Goal: Task Accomplishment & Management: Use online tool/utility

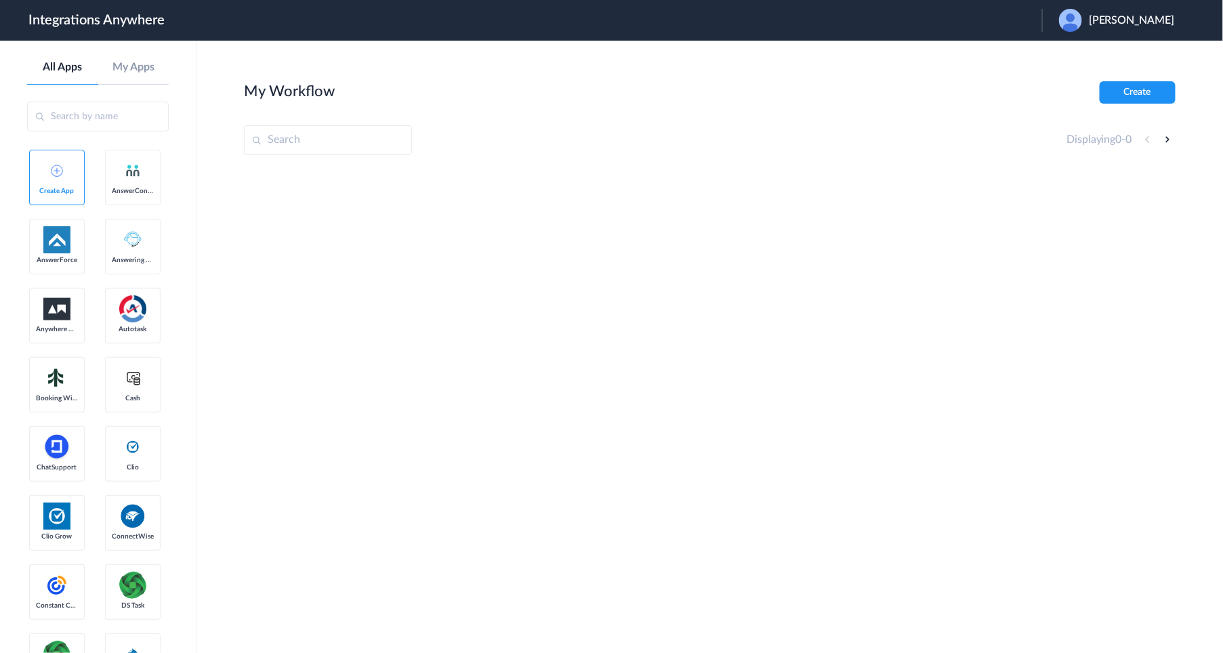
click at [1107, 12] on div "Meg McQuillin" at bounding box center [1123, 20] width 129 height 23
click at [129, 63] on link "My Apps" at bounding box center [133, 67] width 71 height 13
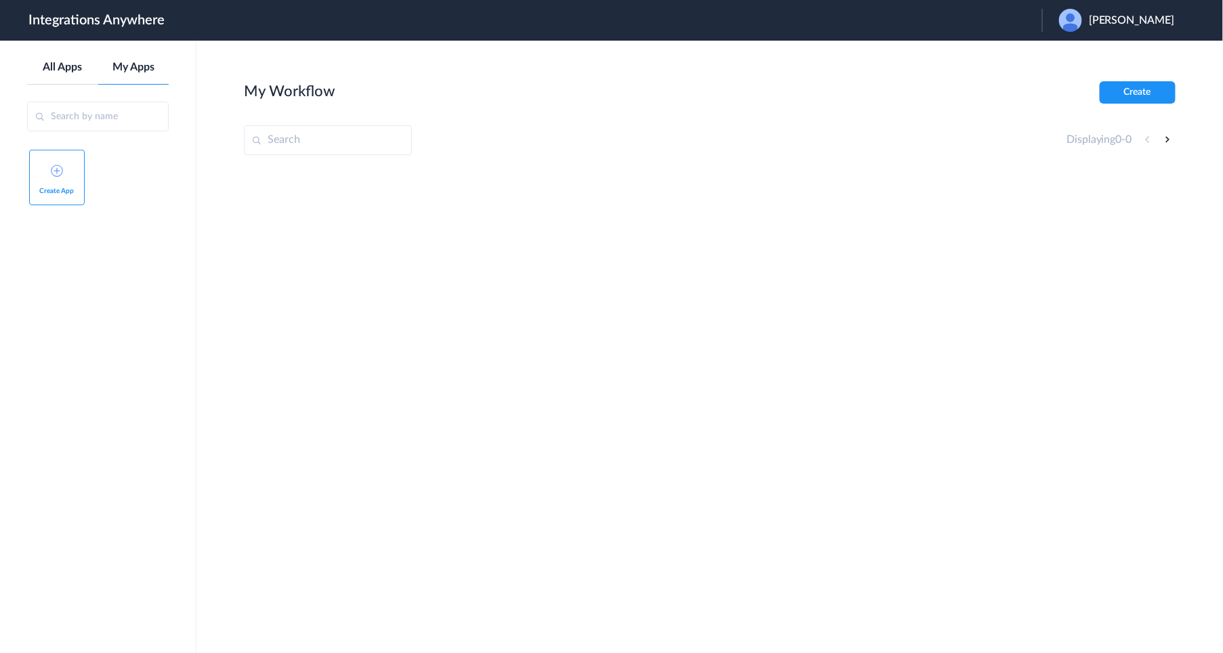
click at [70, 73] on link "All Apps" at bounding box center [62, 67] width 71 height 13
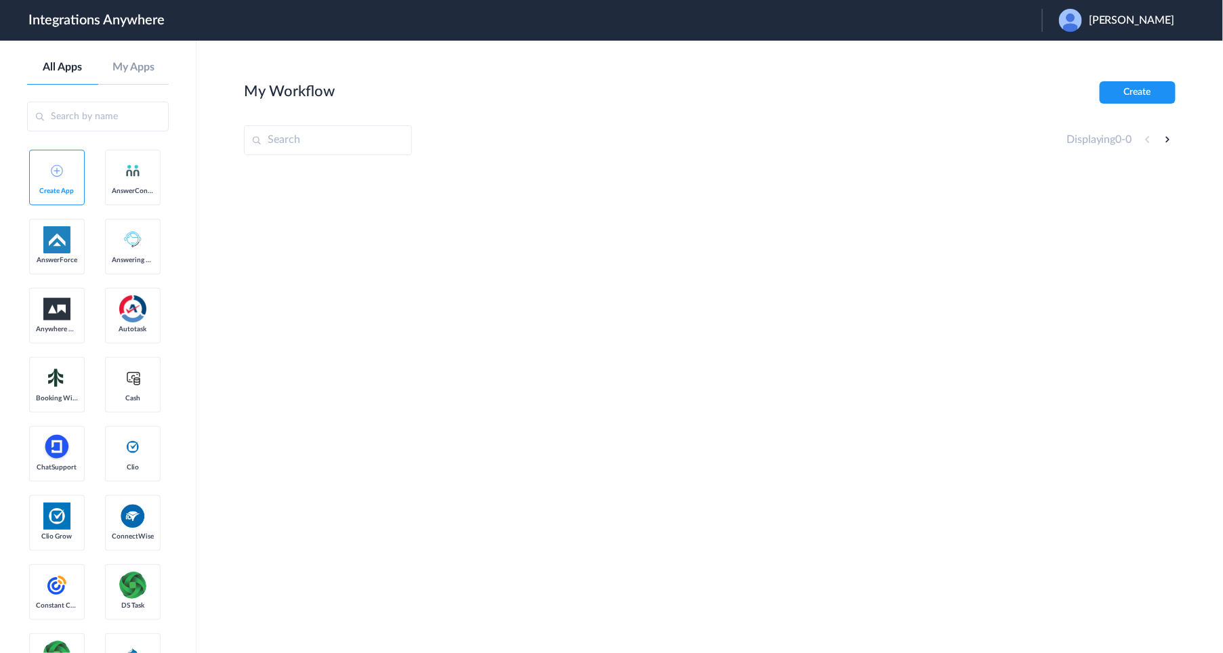
click at [1127, 16] on span "[PERSON_NAME]" at bounding box center [1132, 20] width 86 height 13
click at [1105, 58] on li "Logout" at bounding box center [1115, 55] width 146 height 25
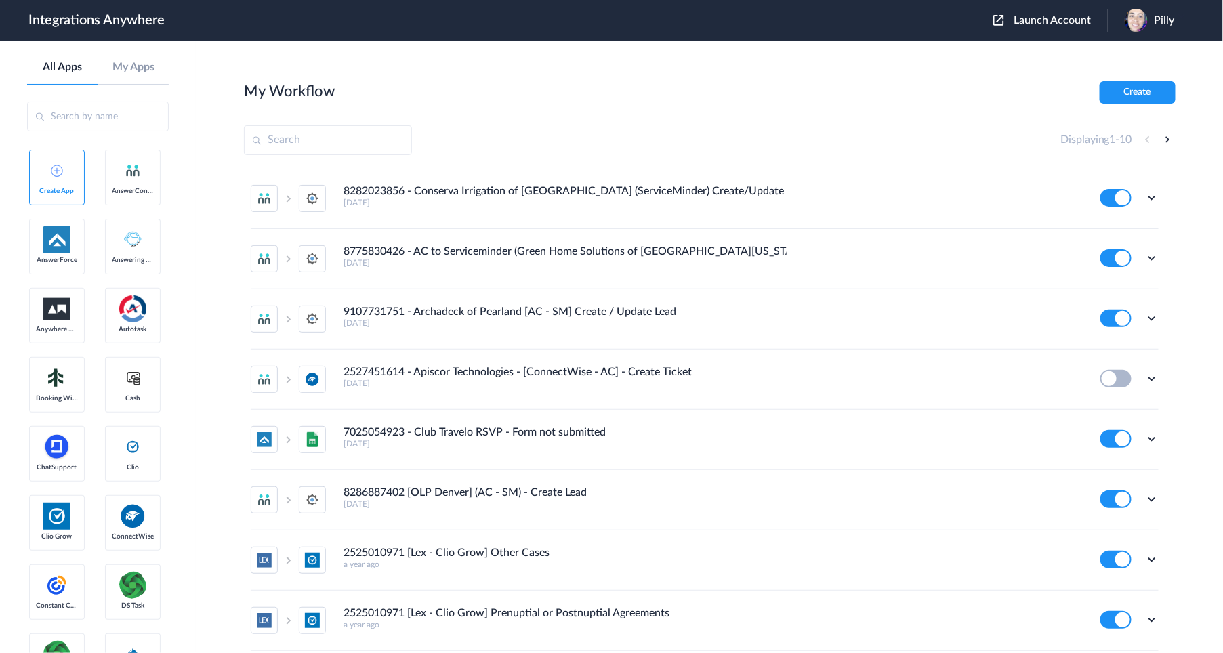
click at [1045, 21] on span "Launch Account" at bounding box center [1052, 20] width 77 height 11
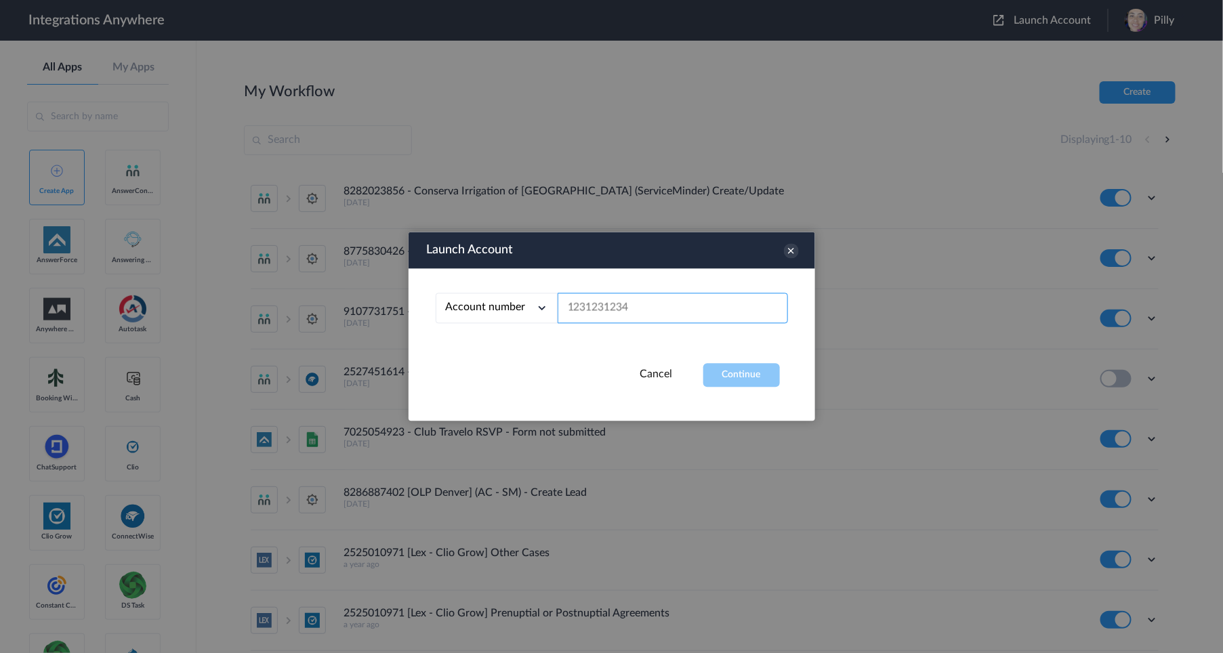
click at [715, 307] on input "text" at bounding box center [673, 308] width 230 height 30
paste input "9102921853"
type input "9102921853"
click at [762, 375] on button "Continue" at bounding box center [741, 376] width 77 height 24
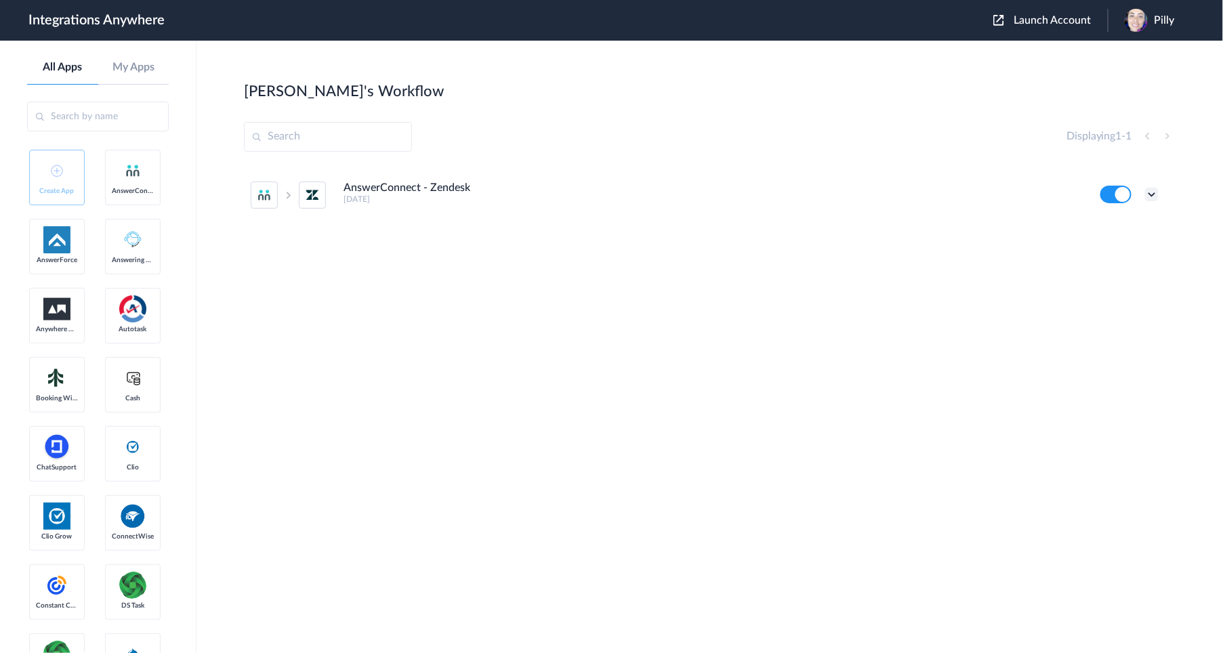
click at [1151, 192] on icon at bounding box center [1152, 195] width 14 height 14
click at [1128, 221] on li "Edit" at bounding box center [1115, 225] width 88 height 25
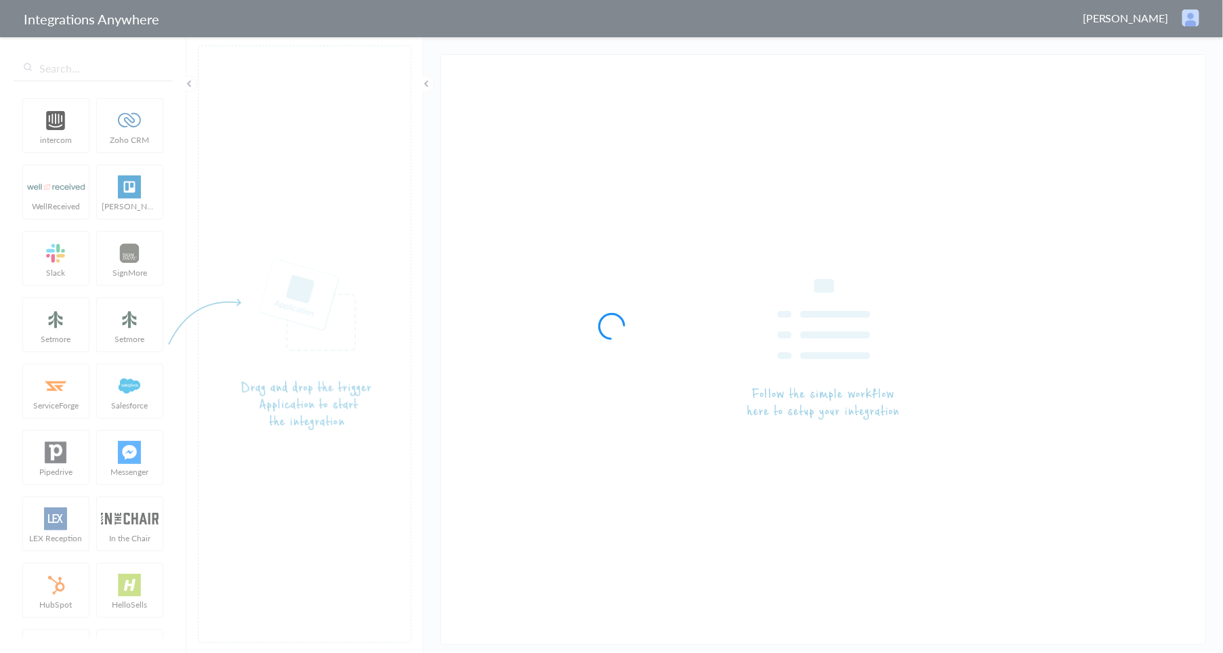
type input "AnswerConnect - Zendesk"
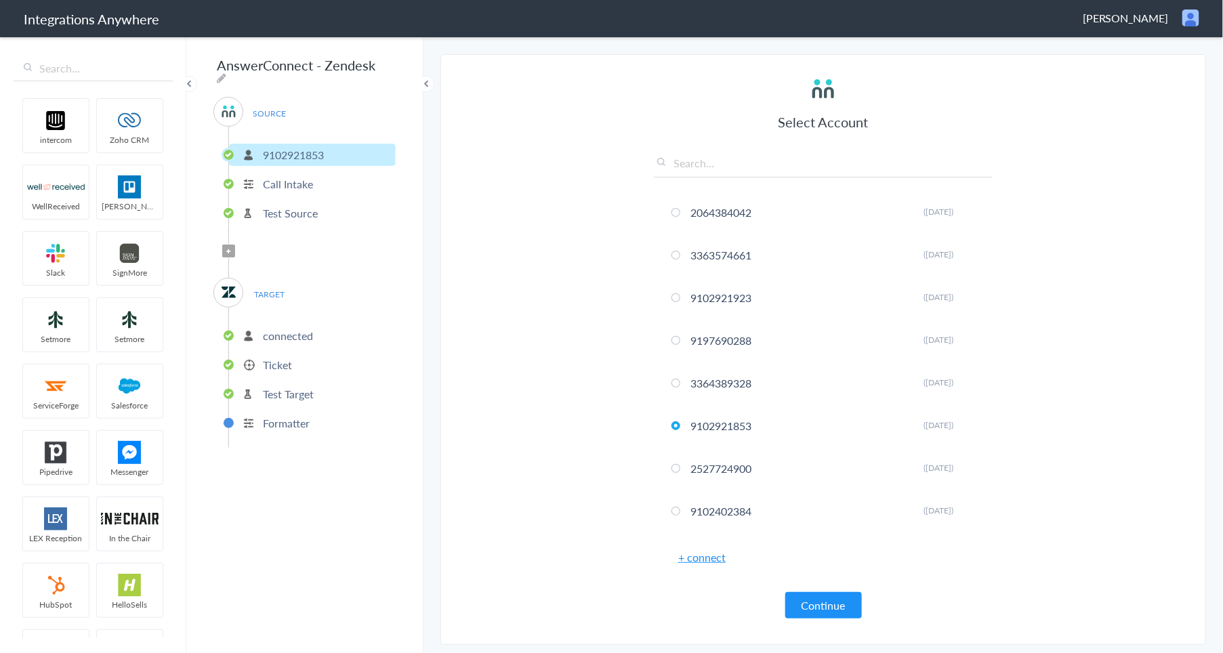
click at [283, 328] on p "connected" at bounding box center [288, 336] width 50 height 16
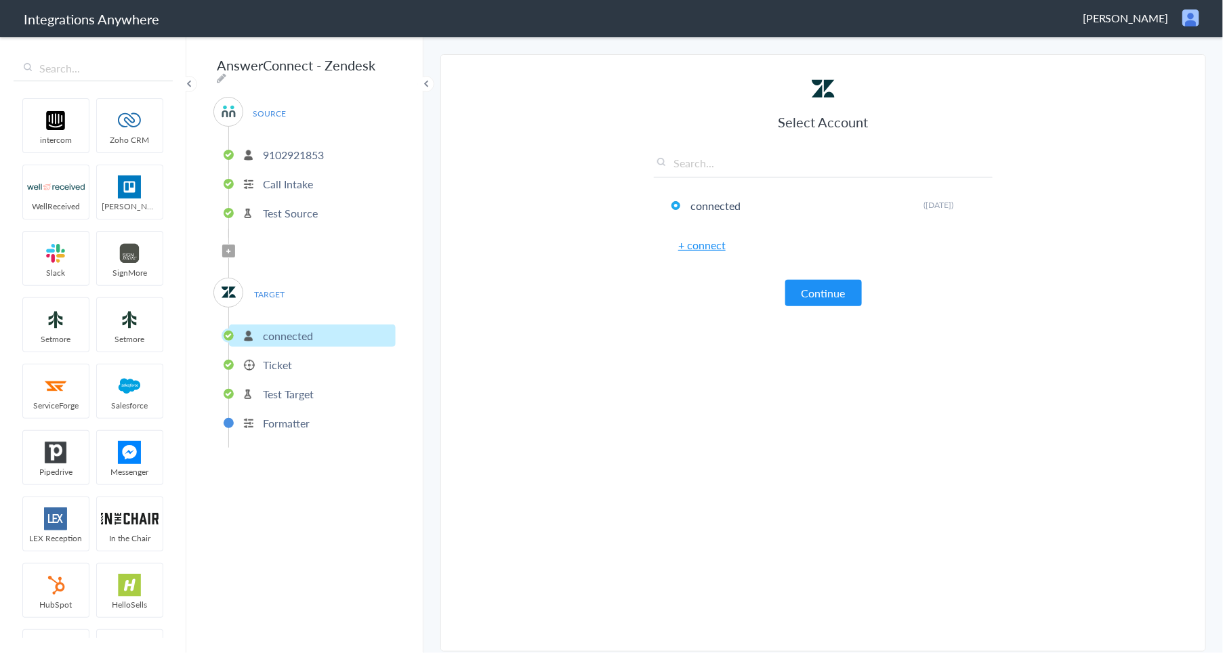
click at [277, 354] on li "Ticket" at bounding box center [312, 365] width 167 height 22
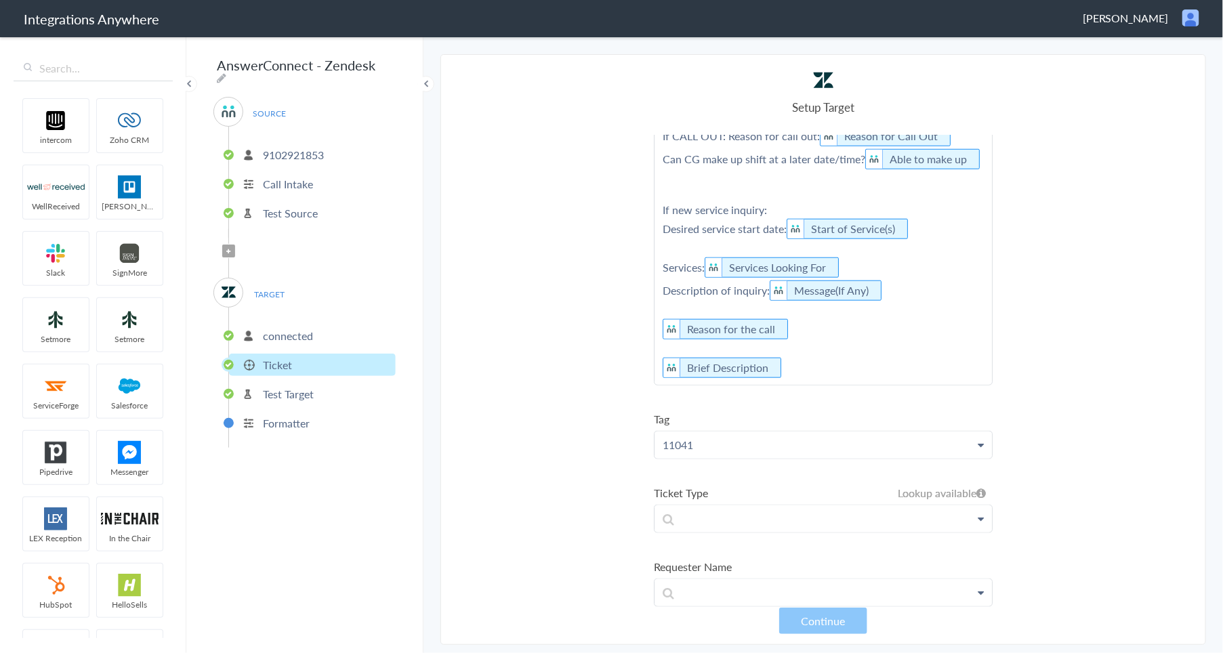
scroll to position [451, 0]
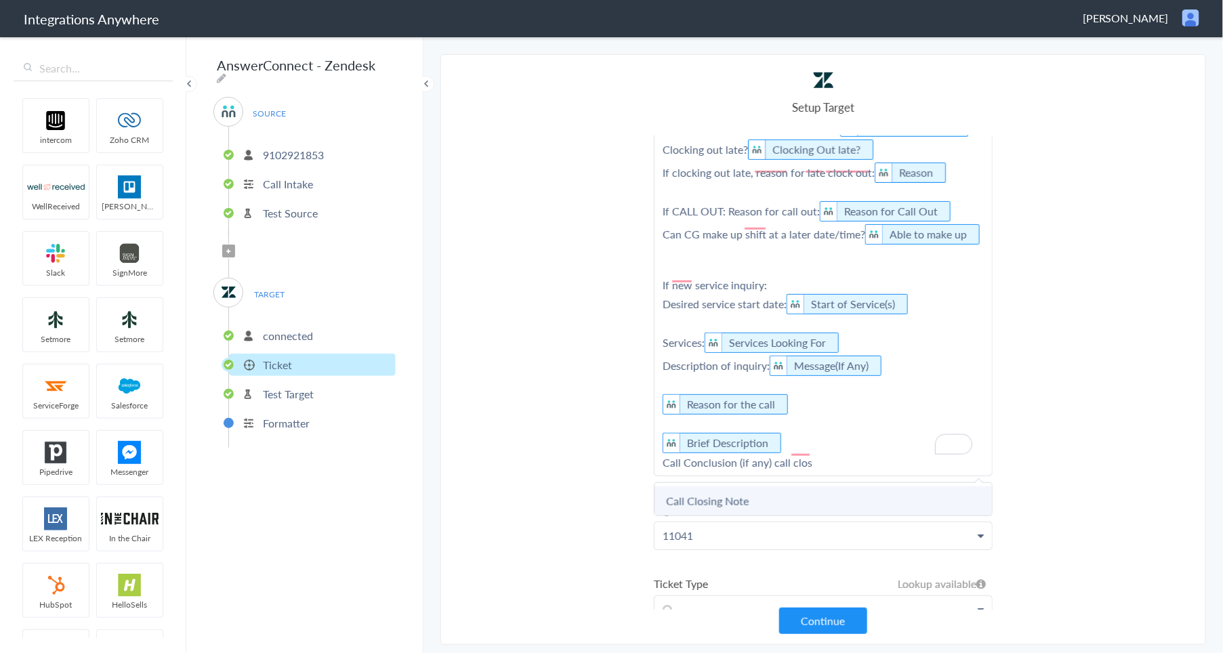
click at [0, 0] on link "Call Closing Note" at bounding box center [0, 0] width 0 height 0
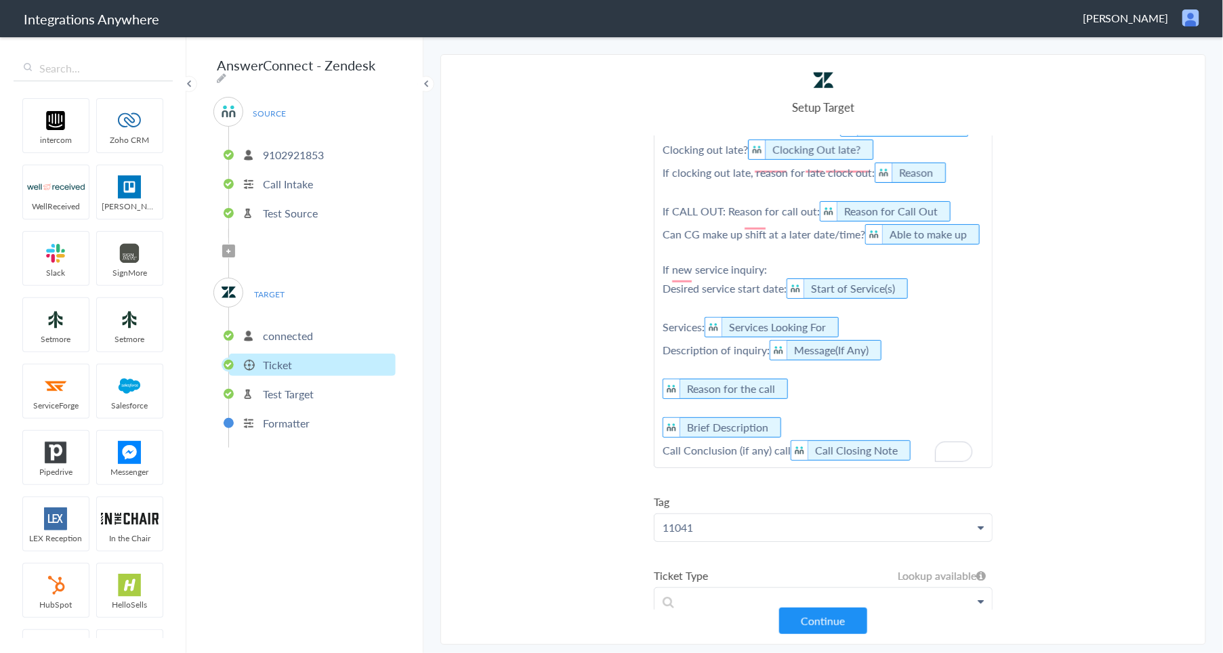
click at [779, 436] on p "This message was answered by AnswerConnect. Please: 1) Assign a macro 2) Change…" at bounding box center [824, 134] width 338 height 667
click at [508, 455] on section "Select Account 2064384042 Rename Delete (21 days ago) 3363574661 Rename Delete …" at bounding box center [824, 349] width 766 height 591
click at [1092, 283] on section "Select Account 2064384042 Rename Delete (21 days ago) 3363574661 Rename Delete …" at bounding box center [824, 349] width 766 height 591
click at [1139, 18] on span "[PERSON_NAME]" at bounding box center [1126, 18] width 86 height 16
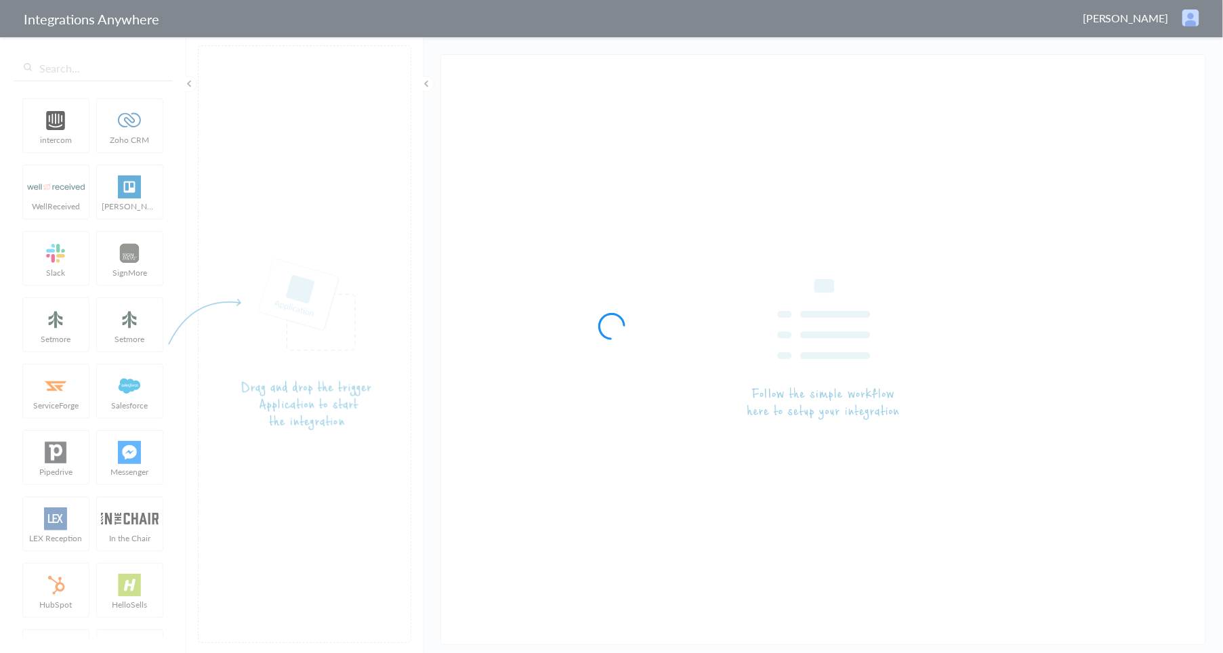
type input "AnswerConnect - Zendesk"
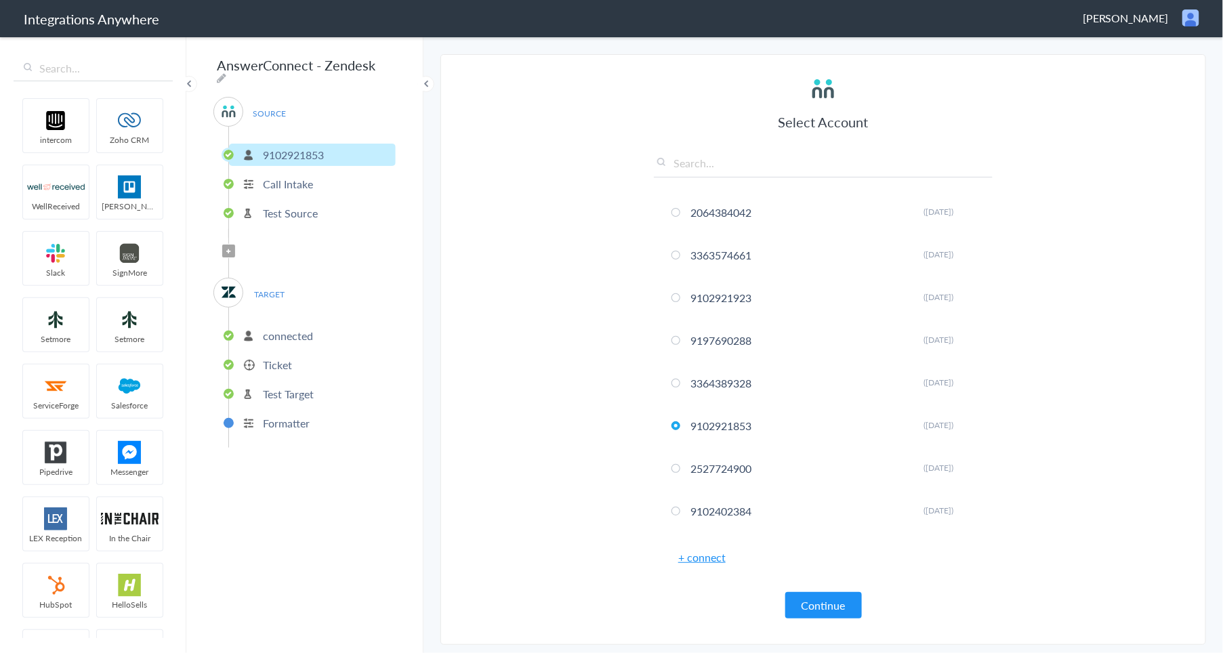
click at [303, 386] on p "Test Target" at bounding box center [288, 394] width 51 height 16
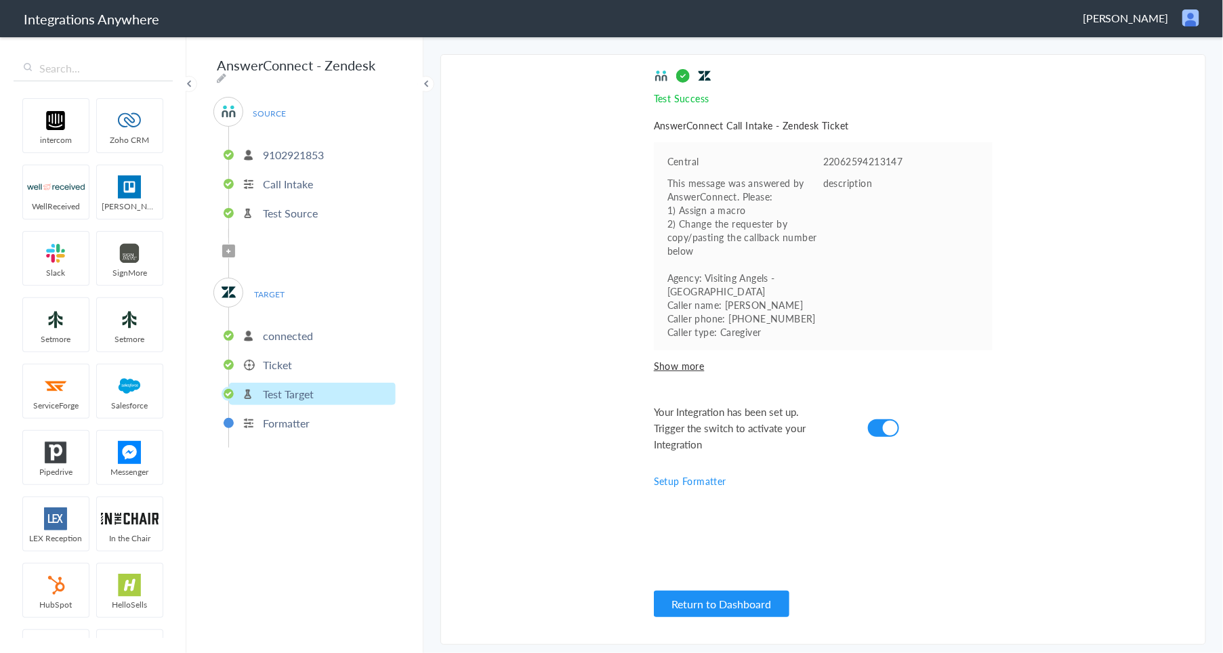
click at [292, 358] on li "Ticket" at bounding box center [312, 365] width 167 height 22
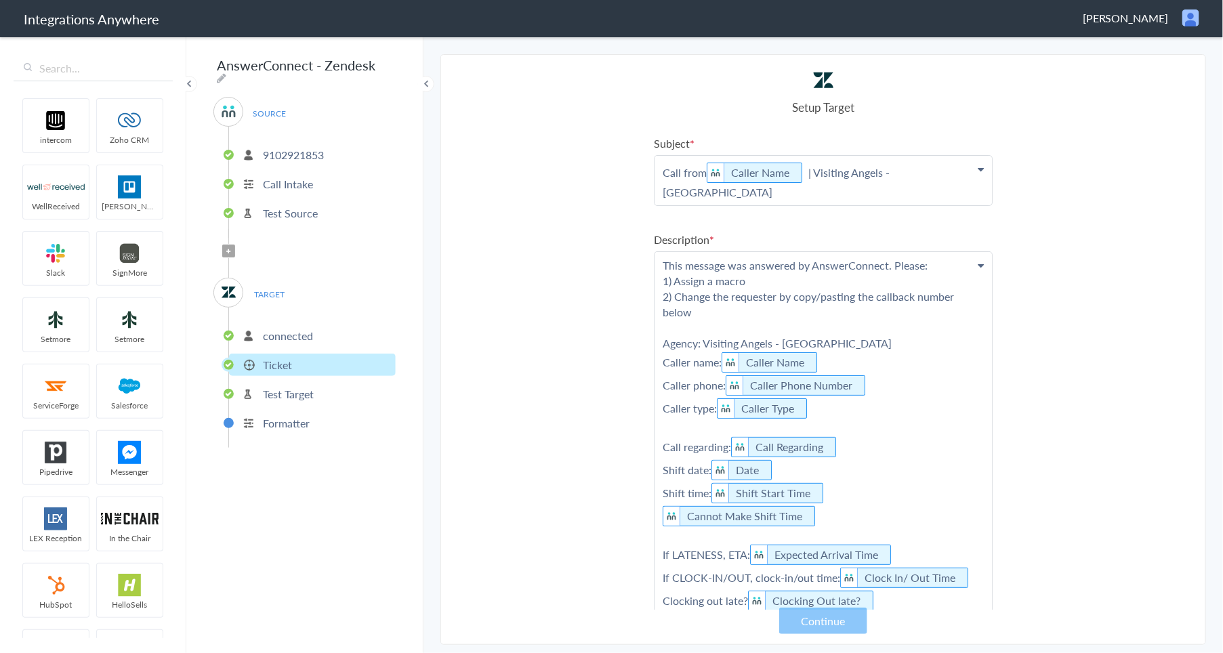
click at [312, 386] on p "Test Target" at bounding box center [288, 394] width 51 height 16
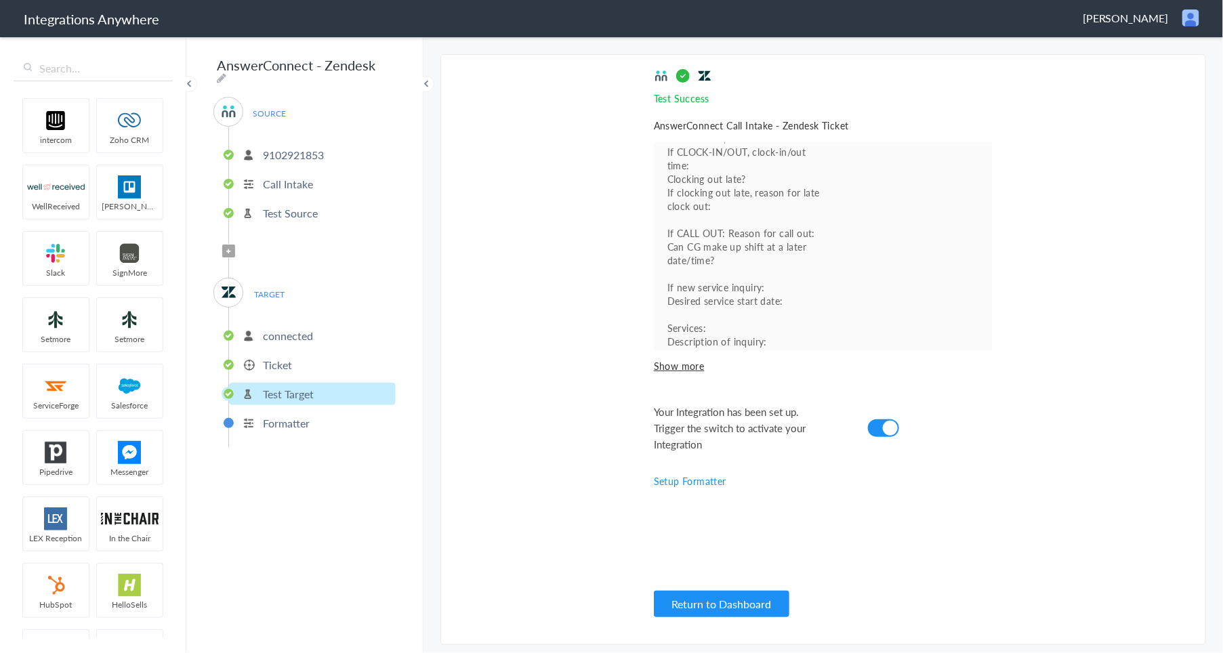
scroll to position [315, 0]
